Goal: Find specific page/section: Find specific page/section

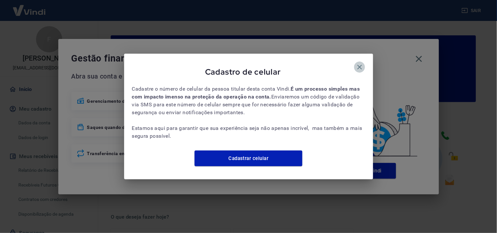
click at [358, 67] on button "button" at bounding box center [359, 67] width 11 height 11
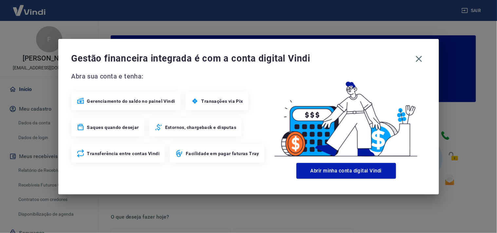
drag, startPoint x: 418, startPoint y: 63, endPoint x: 425, endPoint y: 63, distance: 7.2
click at [425, 63] on div "Gestão financeira integrada é com a conta digital Vindi" at bounding box center [248, 59] width 354 height 14
click at [418, 56] on icon "button" at bounding box center [419, 59] width 10 height 10
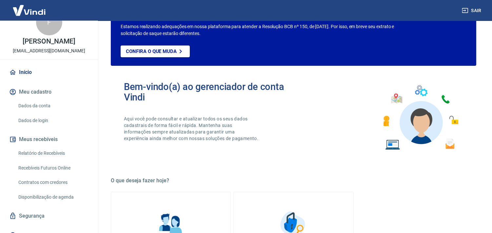
scroll to position [27, 0]
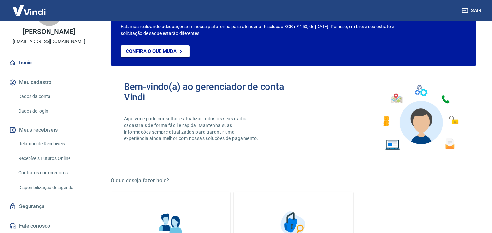
click at [58, 141] on link "Relatório de Recebíveis" at bounding box center [53, 143] width 74 height 13
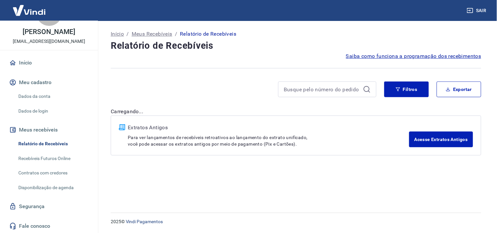
click at [24, 61] on link "Início" at bounding box center [49, 63] width 82 height 14
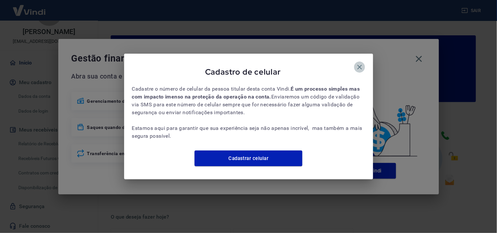
click at [356, 63] on icon "button" at bounding box center [360, 67] width 8 height 8
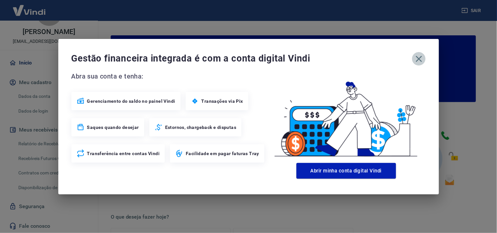
click at [418, 61] on icon "button" at bounding box center [419, 59] width 10 height 10
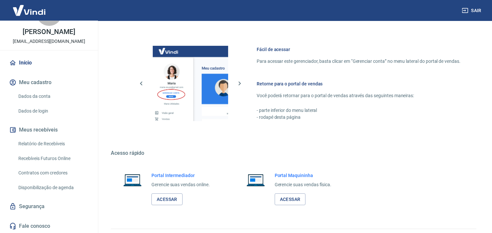
scroll to position [352, 0]
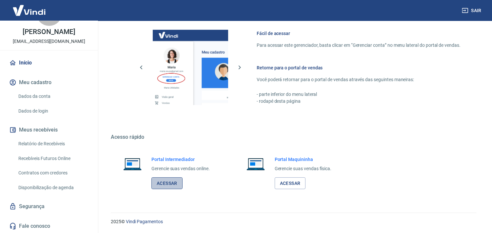
click at [175, 184] on link "Acessar" at bounding box center [166, 184] width 31 height 12
